Goal: Information Seeking & Learning: Learn about a topic

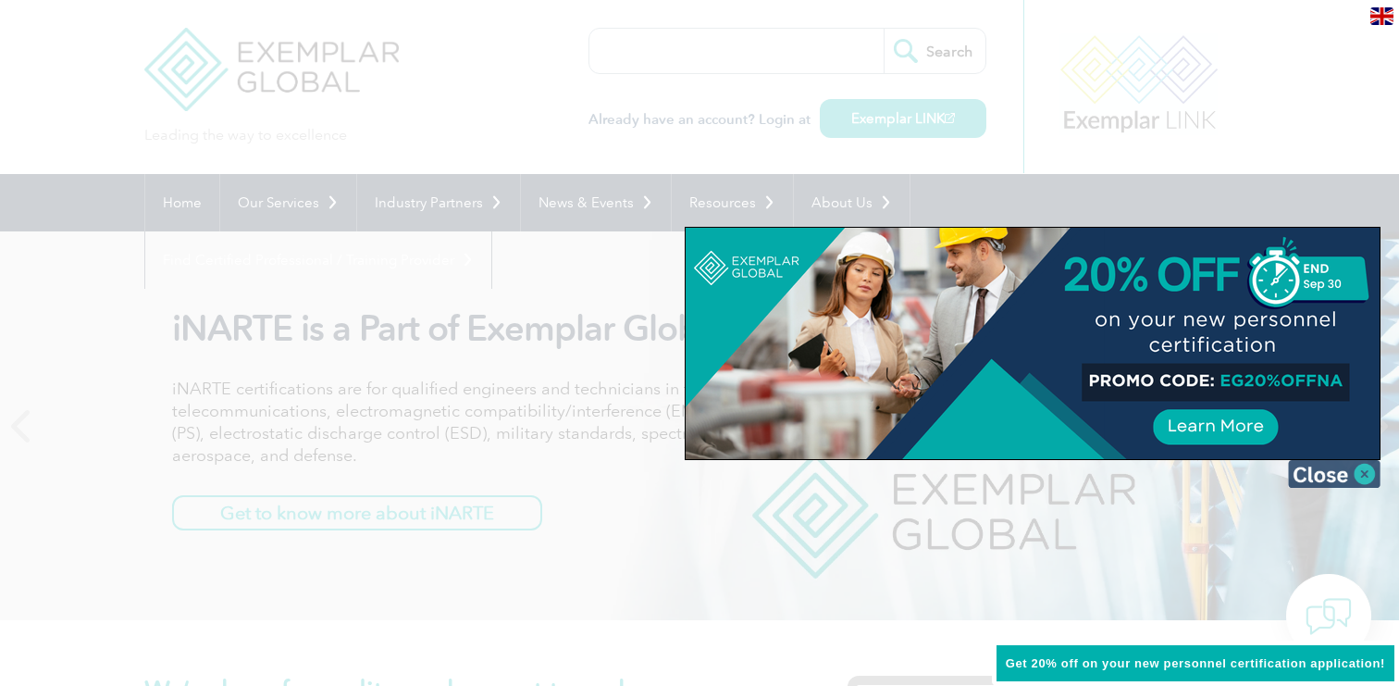
click at [1367, 476] on img at bounding box center [1334, 474] width 93 height 28
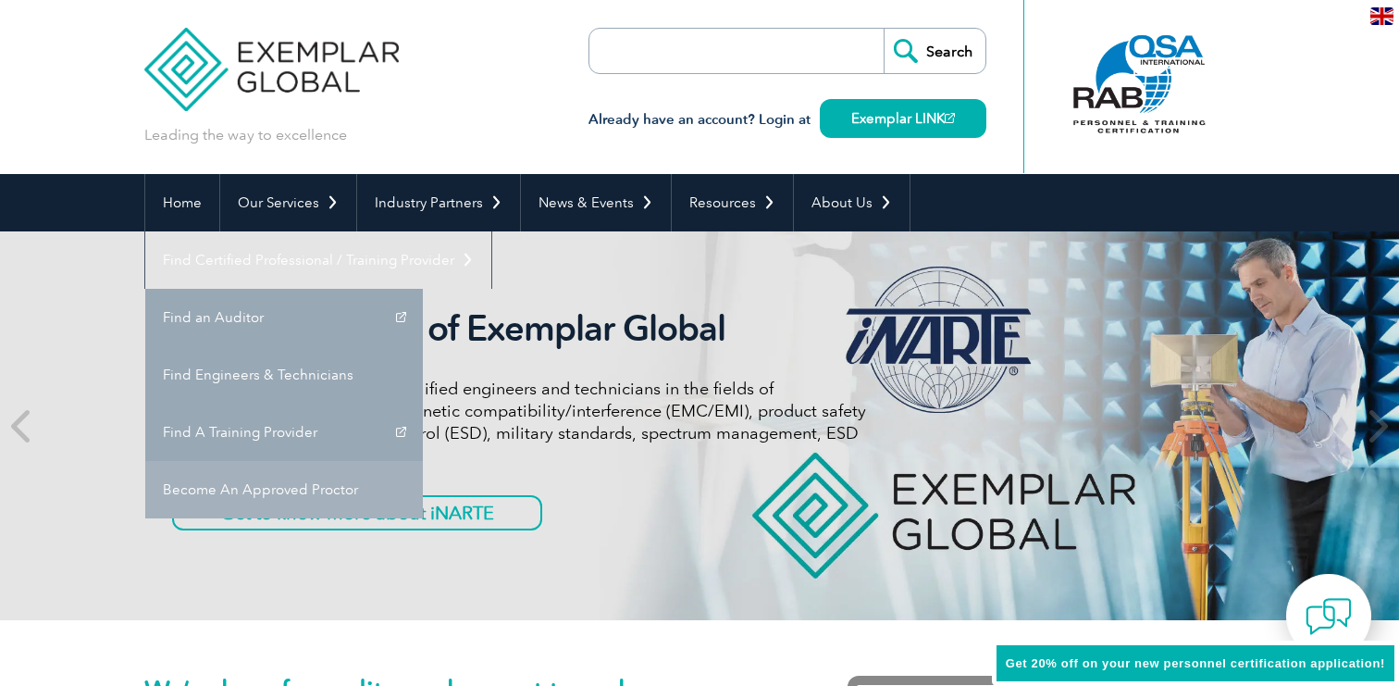
click at [423, 461] on link "Become An Approved Proctor" at bounding box center [284, 489] width 278 height 57
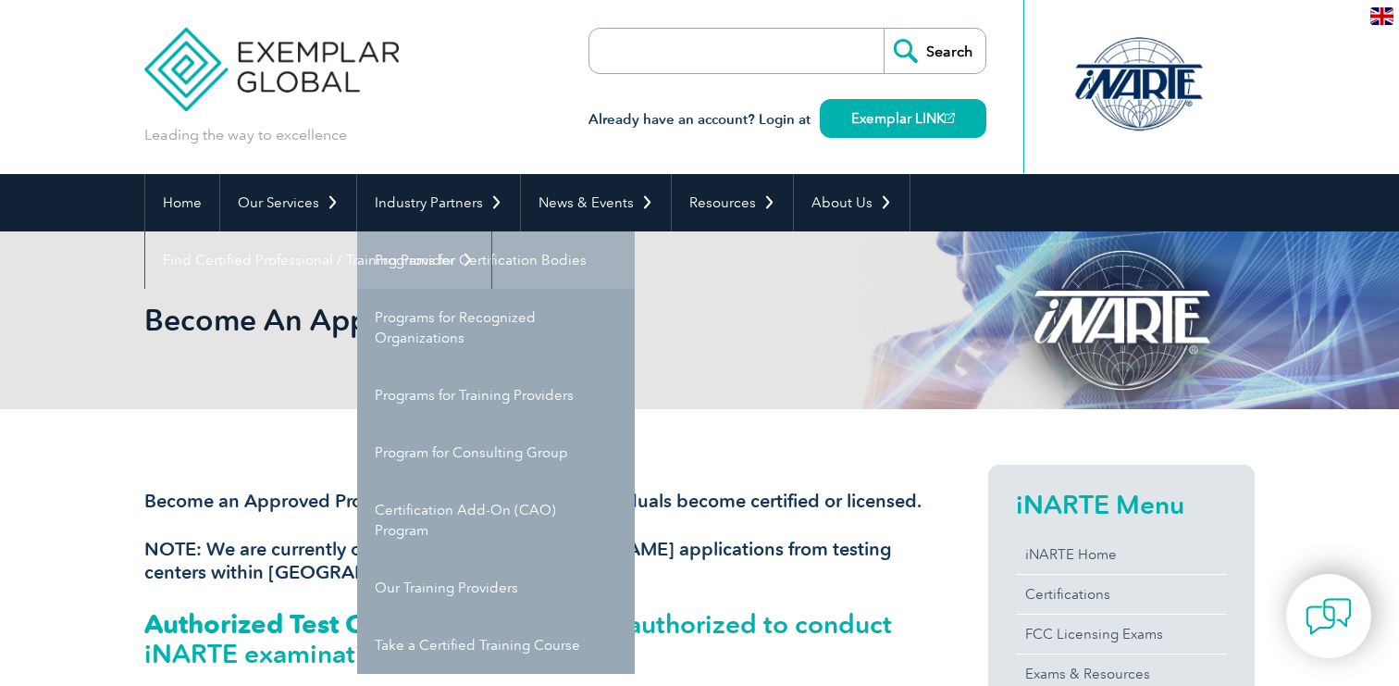
click at [469, 254] on link "Programs for Certification Bodies" at bounding box center [496, 259] width 278 height 57
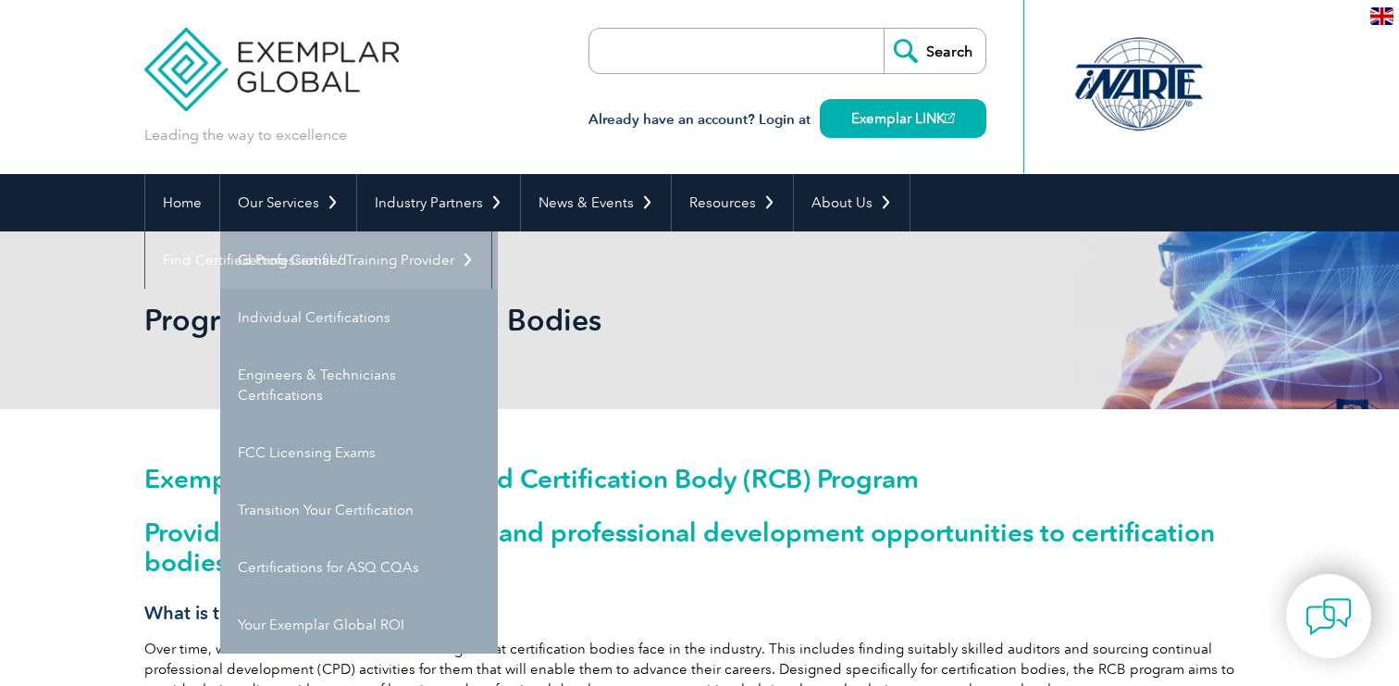
click at [303, 256] on link "Getting Certified" at bounding box center [359, 259] width 278 height 57
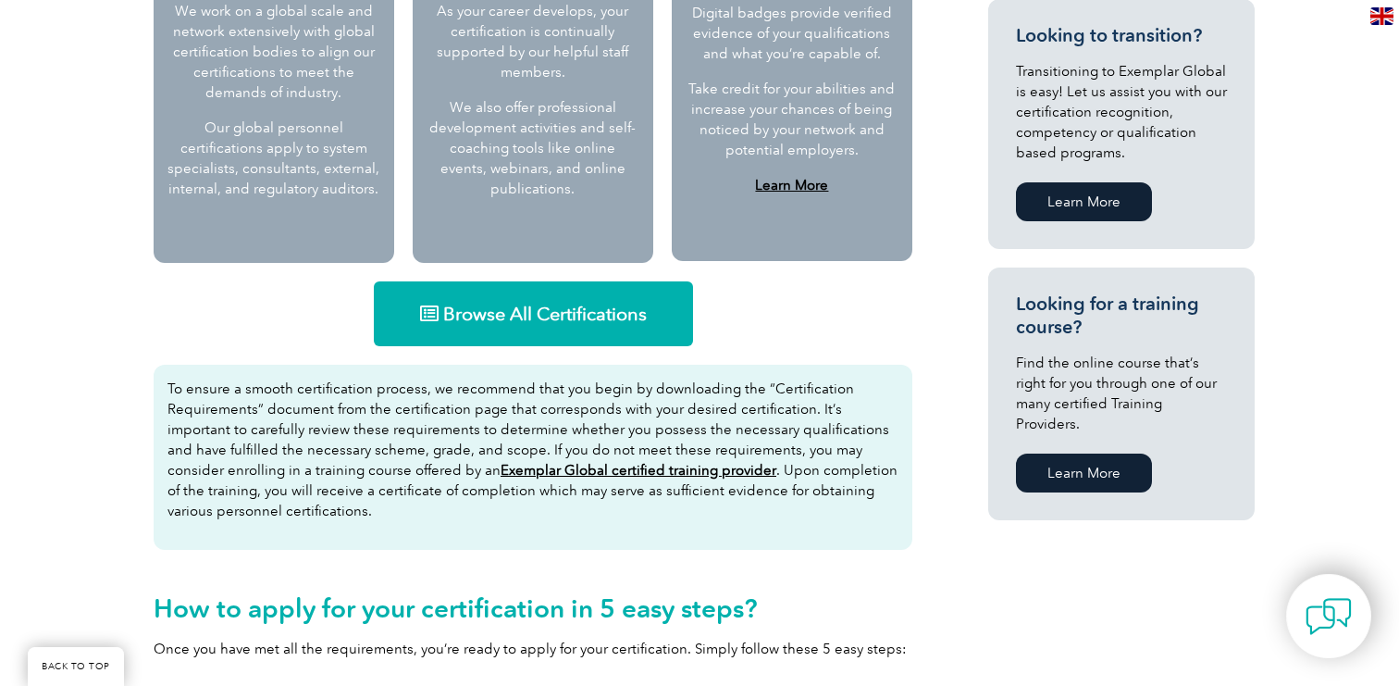
scroll to position [974, 0]
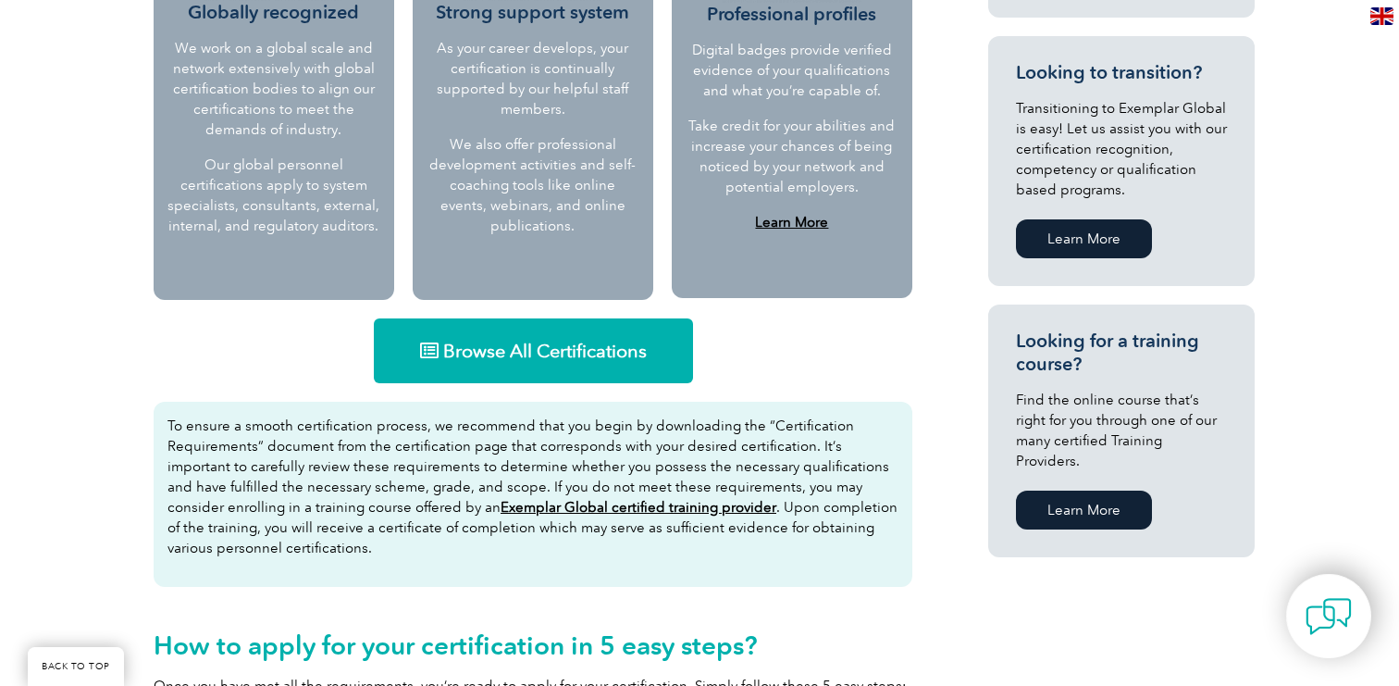
click at [461, 352] on span "Browse All Certifications" at bounding box center [545, 350] width 204 height 19
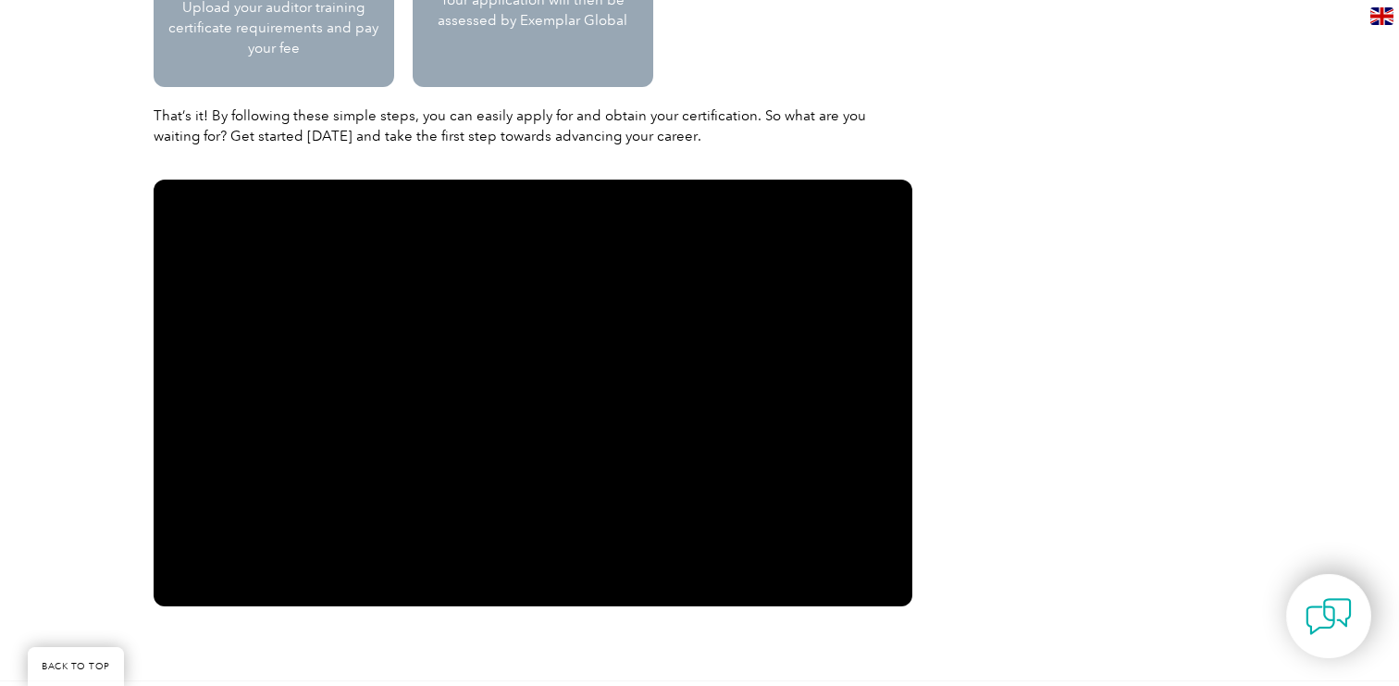
scroll to position [2287, 0]
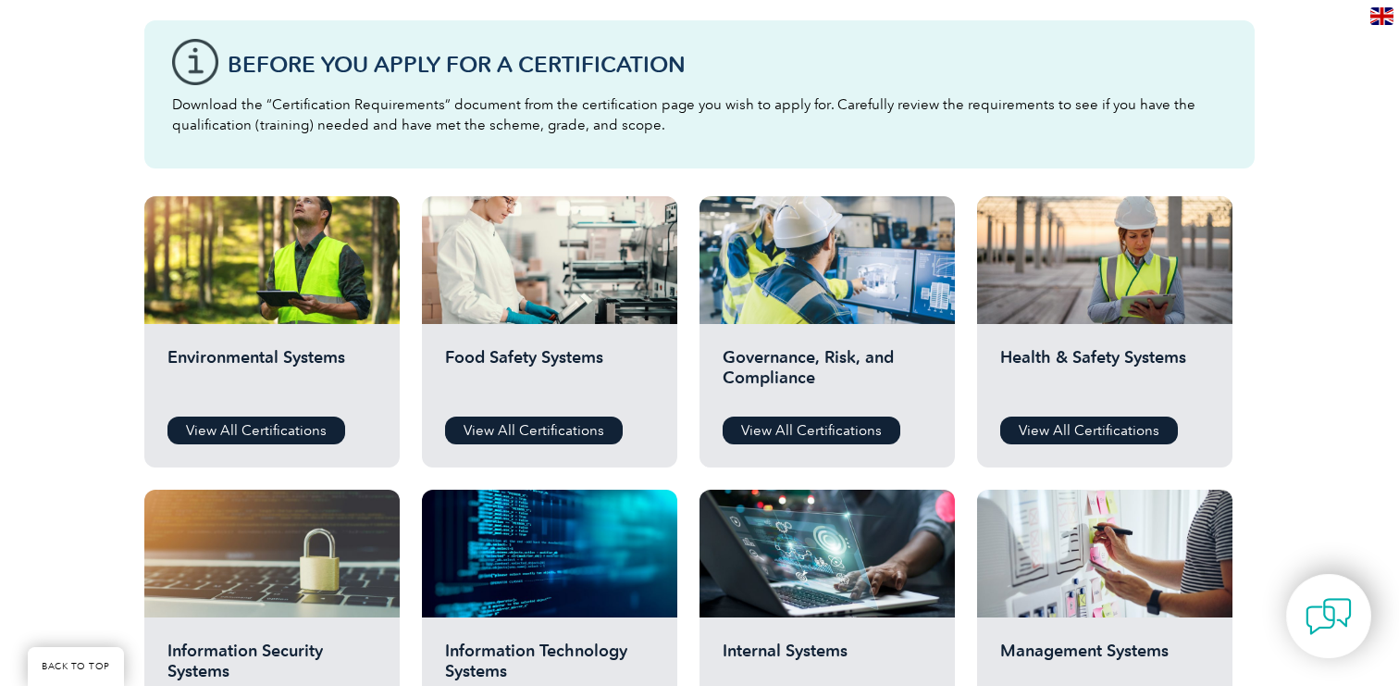
scroll to position [506, 0]
